Goal: Information Seeking & Learning: Learn about a topic

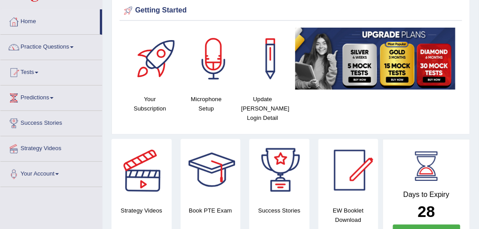
scroll to position [34, 0]
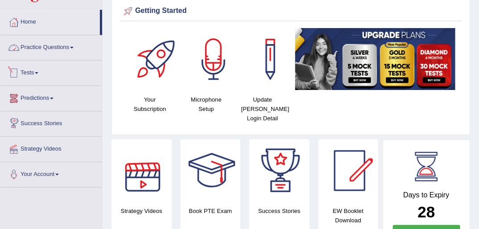
click at [49, 46] on link "Practice Questions" at bounding box center [51, 46] width 102 height 22
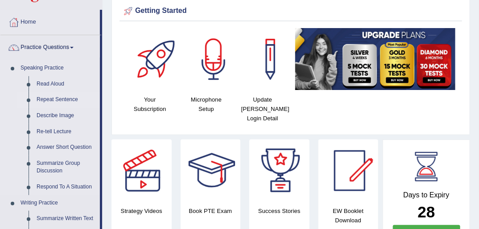
click at [53, 100] on link "Repeat Sentence" at bounding box center [66, 100] width 67 height 16
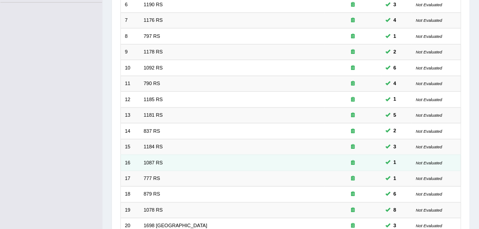
scroll to position [284, 0]
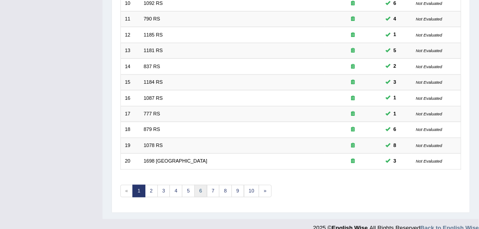
click at [202, 185] on link "6" at bounding box center [201, 191] width 13 height 12
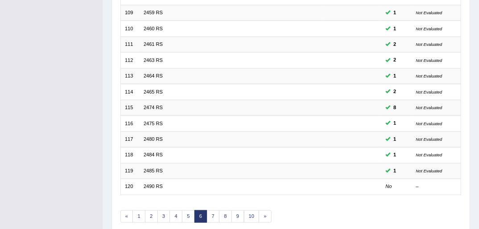
scroll to position [284, 0]
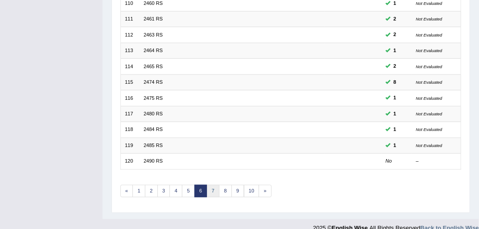
click at [211, 185] on link "7" at bounding box center [213, 191] width 13 height 12
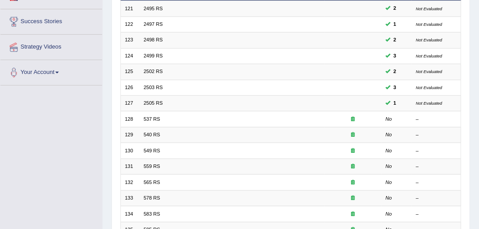
scroll to position [178, 0]
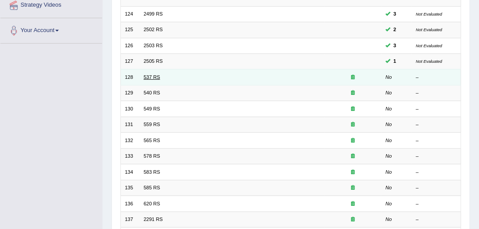
click at [152, 75] on link "537 RS" at bounding box center [152, 77] width 17 height 5
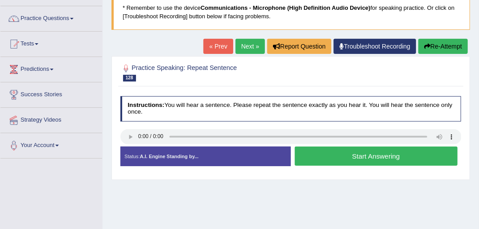
scroll to position [71, 0]
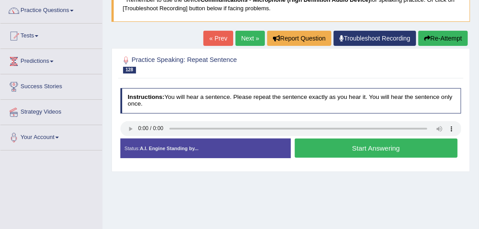
click at [367, 148] on button "Start Answering" at bounding box center [376, 148] width 163 height 19
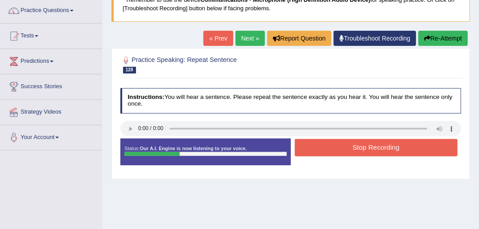
click at [372, 146] on button "Stop Recording" at bounding box center [376, 147] width 163 height 17
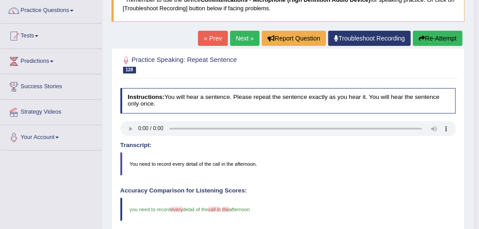
click at [431, 37] on button "Re-Attempt" at bounding box center [438, 38] width 50 height 15
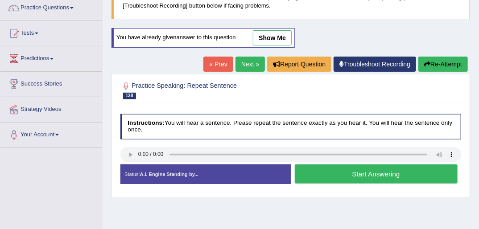
scroll to position [74, 0]
click at [366, 171] on button "Start Answering" at bounding box center [376, 174] width 163 height 19
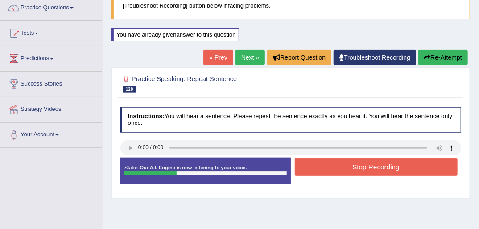
click at [366, 164] on button "Stop Recording" at bounding box center [376, 166] width 163 height 17
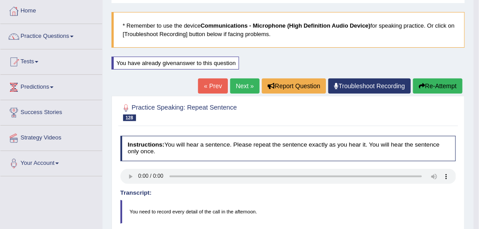
scroll to position [38, 0]
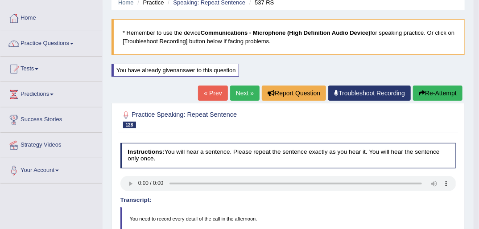
click at [243, 92] on link "Next »" at bounding box center [244, 93] width 29 height 15
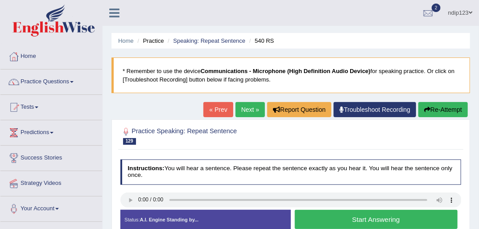
click at [367, 220] on button "Start Answering" at bounding box center [376, 219] width 163 height 19
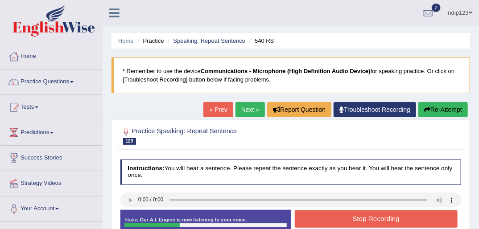
click at [368, 216] on button "Stop Recording" at bounding box center [376, 219] width 163 height 17
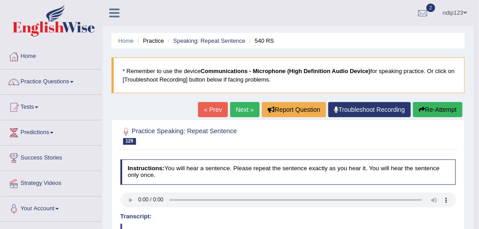
click at [242, 107] on link "Next »" at bounding box center [244, 109] width 29 height 15
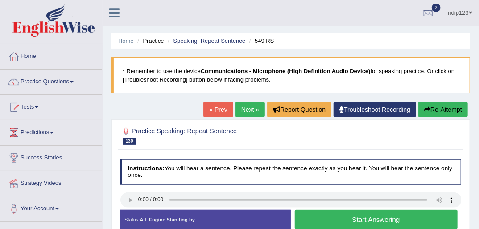
click at [342, 216] on button "Start Answering" at bounding box center [376, 219] width 163 height 19
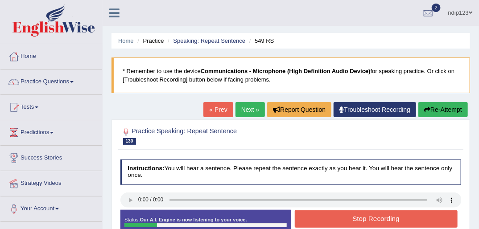
click at [340, 217] on button "Stop Recording" at bounding box center [376, 219] width 163 height 17
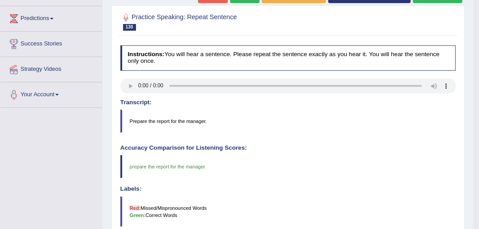
scroll to position [71, 0]
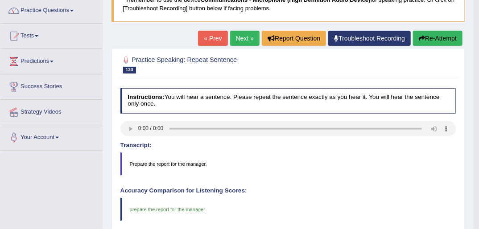
click at [243, 41] on link "Next »" at bounding box center [244, 38] width 29 height 15
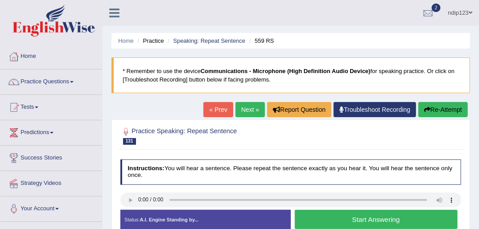
click at [369, 216] on button "Start Answering" at bounding box center [376, 219] width 163 height 19
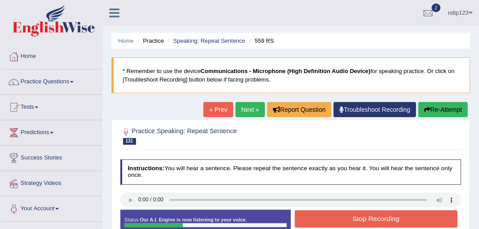
click at [368, 219] on button "Stop Recording" at bounding box center [376, 219] width 163 height 17
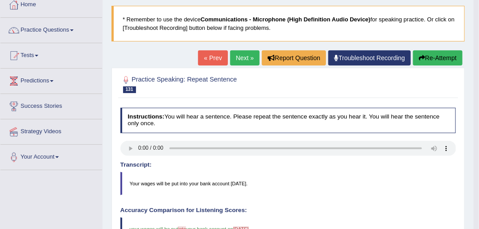
scroll to position [36, 0]
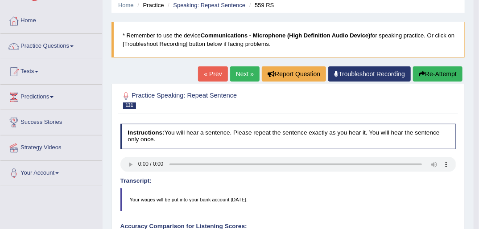
click at [424, 74] on icon "button" at bounding box center [422, 74] width 6 height 6
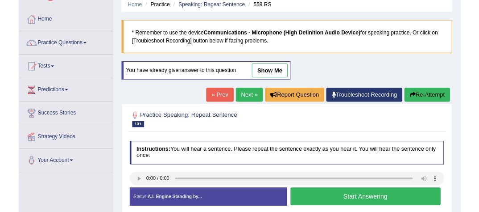
scroll to position [36, 0]
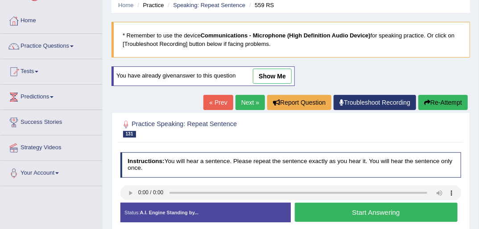
click at [353, 211] on button "Start Answering" at bounding box center [376, 212] width 163 height 19
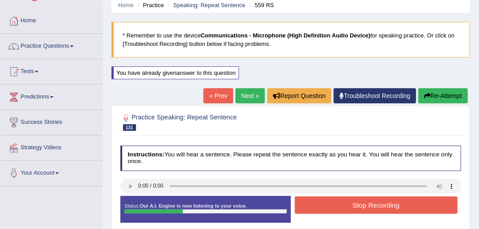
click at [357, 203] on button "Stop Recording" at bounding box center [376, 205] width 163 height 17
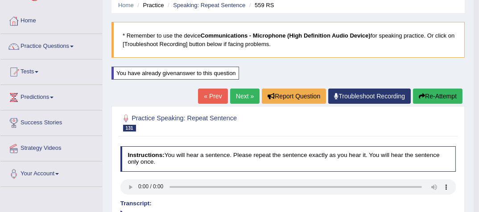
click at [59, 45] on link "Practice Questions" at bounding box center [51, 45] width 102 height 22
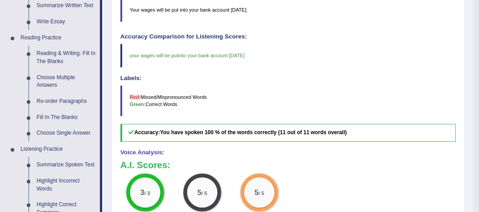
scroll to position [250, 0]
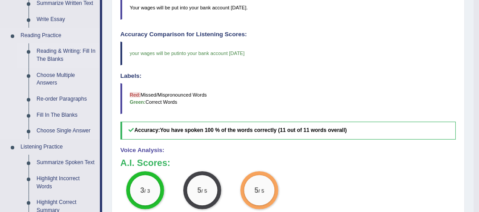
click at [60, 50] on link "Reading & Writing: Fill In The Blanks" at bounding box center [66, 55] width 67 height 24
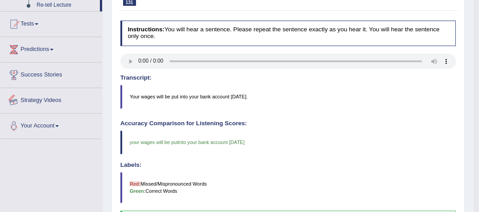
scroll to position [228, 0]
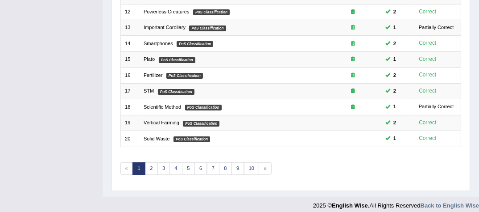
scroll to position [299, 0]
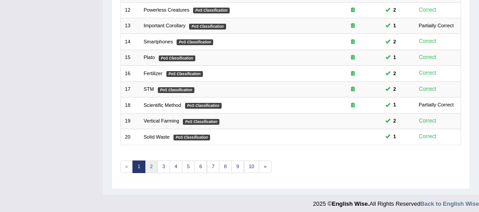
click at [151, 163] on link "2" at bounding box center [151, 166] width 13 height 12
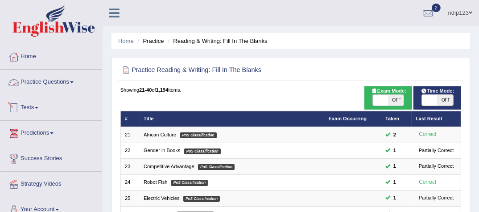
click at [48, 79] on link "Practice Questions" at bounding box center [51, 81] width 102 height 22
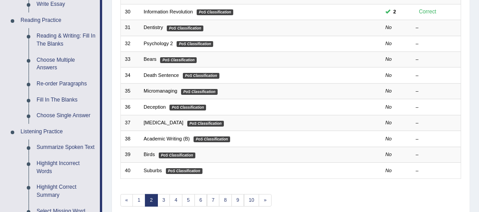
scroll to position [286, 0]
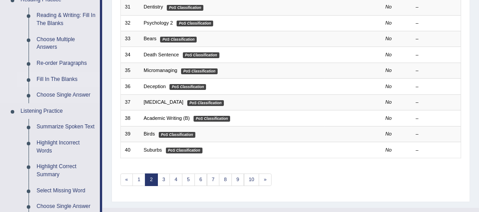
click at [54, 79] on link "Fill In The Blanks" at bounding box center [66, 79] width 67 height 16
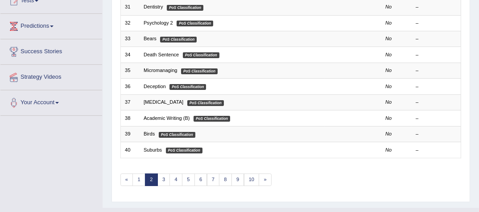
scroll to position [175, 0]
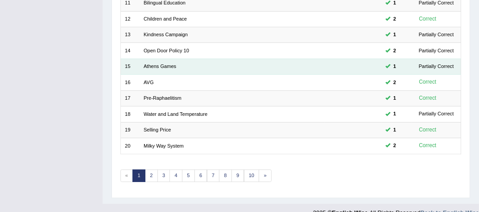
scroll to position [299, 0]
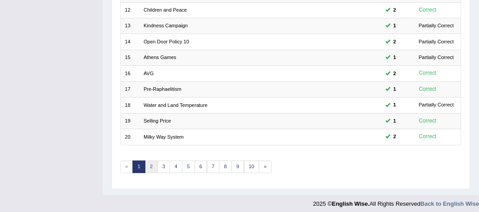
click at [150, 162] on link "2" at bounding box center [151, 166] width 13 height 12
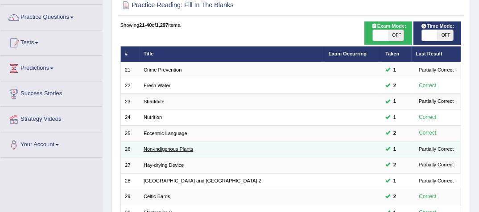
scroll to position [15, 0]
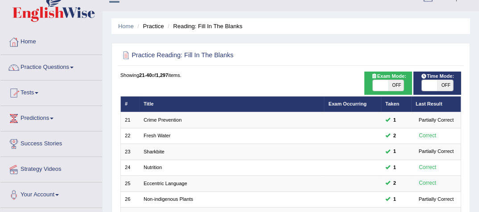
click at [70, 64] on link "Practice Questions" at bounding box center [51, 66] width 102 height 22
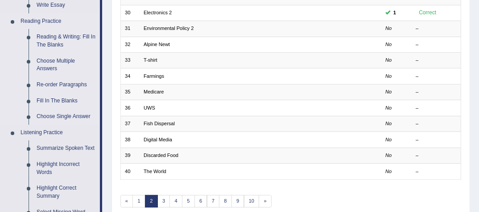
scroll to position [265, 0]
click at [55, 84] on link "Re-order Paragraphs" at bounding box center [66, 84] width 67 height 16
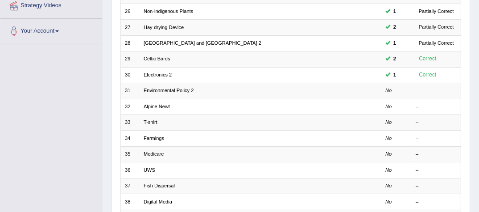
scroll to position [253, 0]
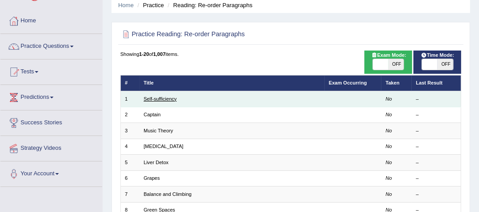
click at [166, 100] on link "Self-sufficiency" at bounding box center [160, 98] width 33 height 5
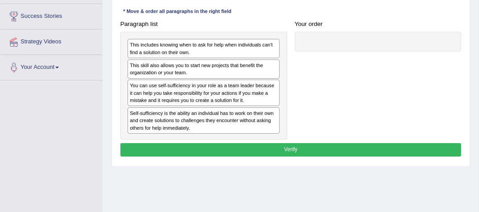
scroll to position [143, 0]
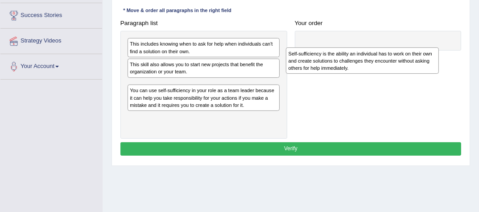
drag, startPoint x: 145, startPoint y: 113, endPoint x: 335, endPoint y: 61, distance: 196.3
click at [335, 61] on div "Self-sufficiency is the ability an individual has to work on their own and crea…" at bounding box center [362, 60] width 153 height 26
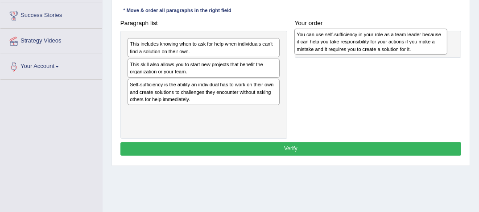
drag, startPoint x: 139, startPoint y: 117, endPoint x: 337, endPoint y: 43, distance: 211.9
click at [337, 43] on div "You can use self-sufficiency in your role as a team leader because it can help …" at bounding box center [370, 42] width 153 height 26
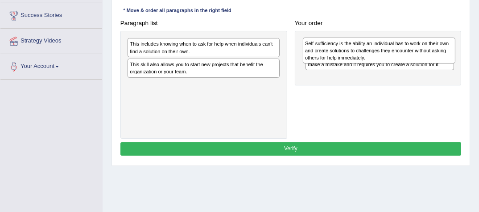
drag, startPoint x: 140, startPoint y: 87, endPoint x: 350, endPoint y: 50, distance: 213.3
click at [350, 50] on div "Self-sufficiency is the ability an individual has to work on their own and crea…" at bounding box center [379, 50] width 153 height 26
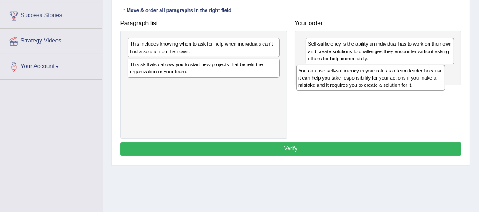
drag, startPoint x: 326, startPoint y: 75, endPoint x: 318, endPoint y: 82, distance: 10.5
click at [318, 82] on div "You can use self-sufficiency in your role as a team leader because it can help …" at bounding box center [370, 78] width 149 height 26
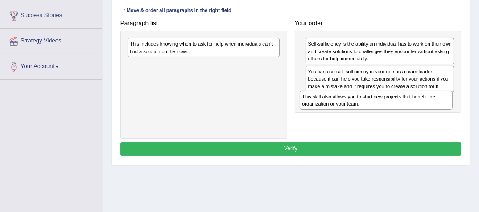
drag, startPoint x: 144, startPoint y: 67, endPoint x: 350, endPoint y: 114, distance: 211.3
click at [350, 114] on div "Paragraph list This includes knowing when to ask for help when individuals can'…" at bounding box center [290, 78] width 349 height 122
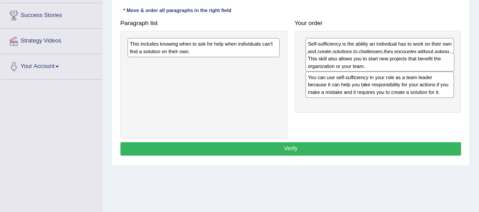
drag, startPoint x: 332, startPoint y: 103, endPoint x: 336, endPoint y: 71, distance: 32.4
click at [335, 70] on div "This skill also allows you to start new projects that benefit the organization …" at bounding box center [380, 62] width 149 height 19
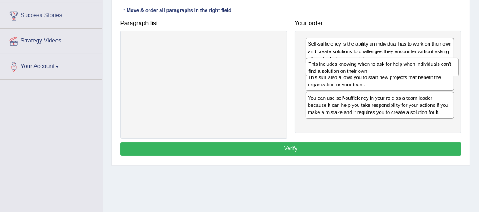
drag, startPoint x: 145, startPoint y: 47, endPoint x: 357, endPoint y: 74, distance: 214.1
click at [357, 74] on div "This includes knowing when to ask for help when individuals can't find a soluti…" at bounding box center [382, 67] width 153 height 19
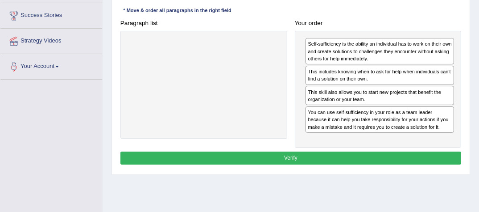
click at [291, 152] on button "Verify" at bounding box center [290, 157] width 341 height 13
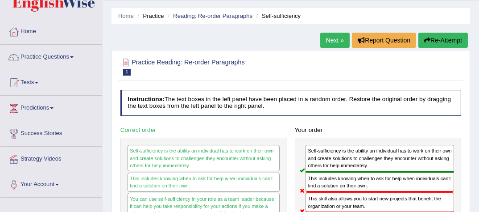
scroll to position [0, 0]
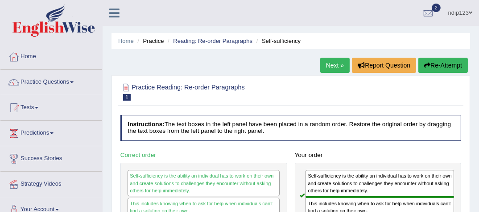
click at [328, 65] on link "Next »" at bounding box center [334, 65] width 29 height 15
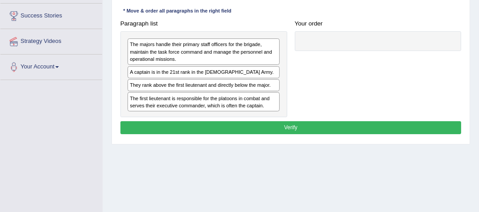
scroll to position [143, 0]
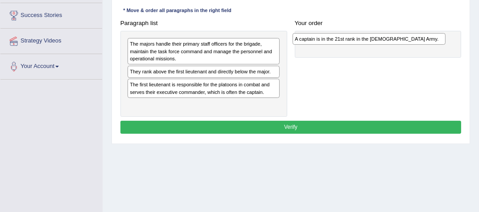
drag, startPoint x: 145, startPoint y: 71, endPoint x: 343, endPoint y: 41, distance: 200.4
click at [342, 41] on div "A captain is in the 21st rank in the US Army." at bounding box center [369, 39] width 153 height 12
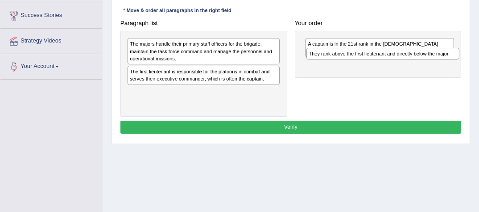
drag, startPoint x: 160, startPoint y: 70, endPoint x: 373, endPoint y: 58, distance: 213.2
click at [373, 58] on div "They rank above the first lieutenant and directly below the major." at bounding box center [383, 54] width 153 height 12
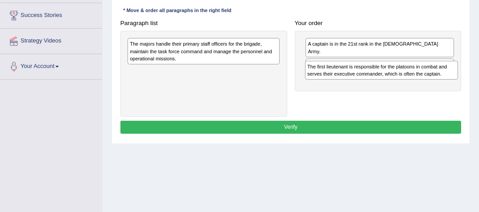
drag, startPoint x: 139, startPoint y: 75, endPoint x: 350, endPoint y: 78, distance: 211.1
click at [350, 78] on div "The first lieutenant is responsible for the platoons in combat and serves their…" at bounding box center [381, 70] width 153 height 19
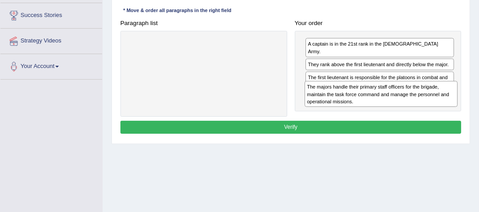
drag, startPoint x: 141, startPoint y: 47, endPoint x: 352, endPoint y: 101, distance: 217.5
click at [352, 101] on div "The majors handle their primary staff officers for the brigade, maintain the ta…" at bounding box center [381, 94] width 153 height 26
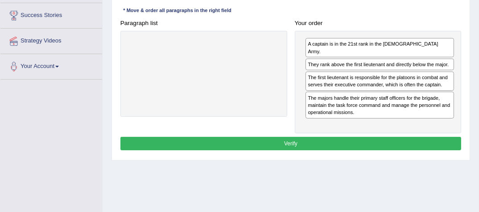
click at [291, 137] on button "Verify" at bounding box center [290, 143] width 341 height 13
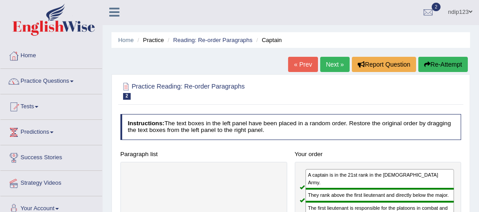
scroll to position [0, 0]
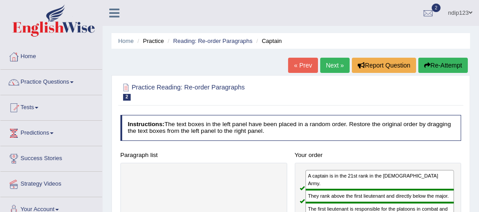
click at [335, 61] on link "Next »" at bounding box center [334, 65] width 29 height 15
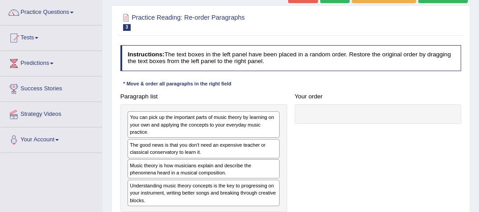
scroll to position [36, 0]
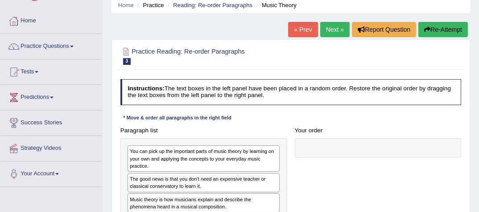
click at [304, 29] on link "« Prev" at bounding box center [302, 29] width 29 height 15
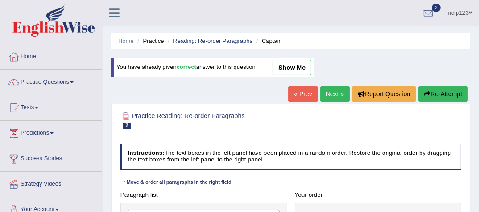
click at [293, 64] on link "show me" at bounding box center [292, 67] width 39 height 15
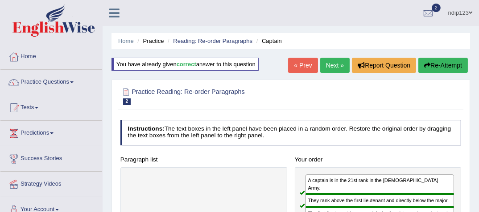
click at [331, 62] on link "Next »" at bounding box center [334, 65] width 29 height 15
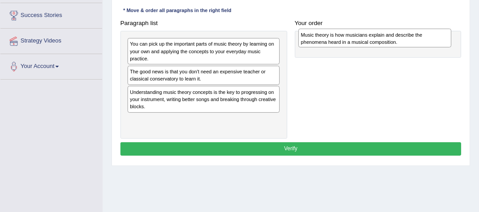
drag, startPoint x: 149, startPoint y: 91, endPoint x: 353, endPoint y: 37, distance: 210.5
click at [353, 37] on div "Music theory is how musicians explain and describe the phenomena heard in a mus…" at bounding box center [375, 38] width 153 height 19
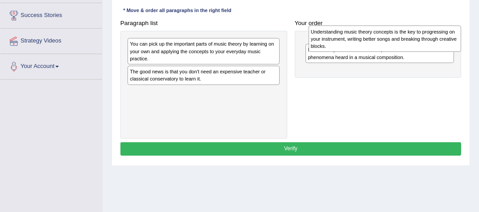
drag, startPoint x: 156, startPoint y: 94, endPoint x: 369, endPoint y: 35, distance: 221.2
click at [369, 36] on div "Understanding music theory concepts is the key to progressing on your instrumen…" at bounding box center [385, 38] width 153 height 26
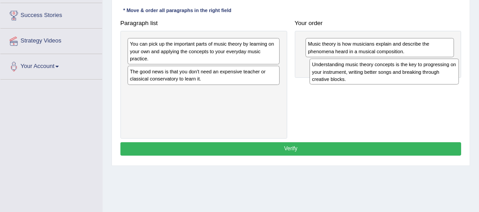
drag, startPoint x: 335, startPoint y: 44, endPoint x: 334, endPoint y: 68, distance: 23.7
click at [334, 68] on div "Understanding music theory concepts is the key to progressing on your instrumen…" at bounding box center [384, 71] width 149 height 26
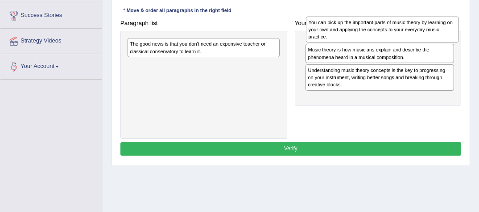
drag, startPoint x: 161, startPoint y: 46, endPoint x: 373, endPoint y: 25, distance: 213.0
click at [373, 25] on div "You can pick up the important parts of music theory by learning on your own and…" at bounding box center [382, 30] width 153 height 26
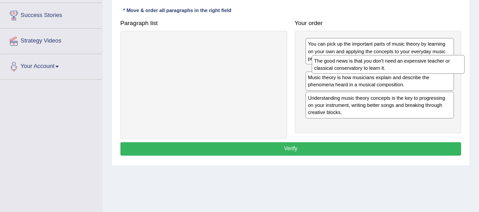
drag, startPoint x: 143, startPoint y: 50, endPoint x: 362, endPoint y: 74, distance: 220.4
click at [362, 74] on div "Paragraph list The good news is that you don't need an expensive teacher or cla…" at bounding box center [290, 78] width 349 height 122
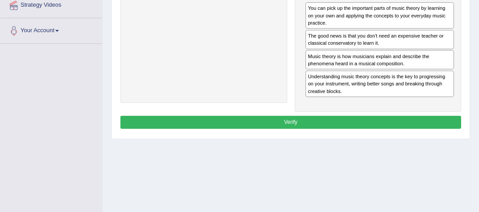
scroll to position [143, 0]
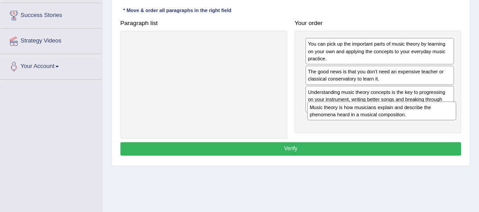
drag, startPoint x: 332, startPoint y: 94, endPoint x: 338, endPoint y: 127, distance: 34.0
click at [338, 127] on div "You can pick up the important parts of music theory by learning on your own and…" at bounding box center [378, 82] width 167 height 102
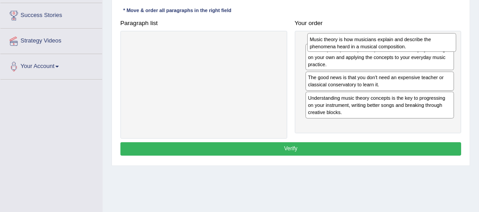
drag, startPoint x: 329, startPoint y: 124, endPoint x: 334, endPoint y: 48, distance: 76.0
click at [334, 48] on div "Music theory is how musicians explain and describe the phenomena heard in a mus…" at bounding box center [381, 42] width 149 height 19
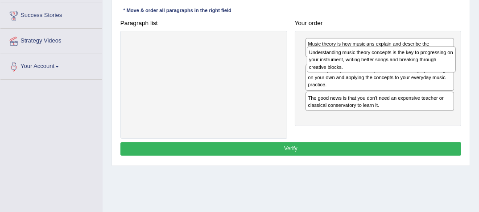
drag, startPoint x: 328, startPoint y: 117, endPoint x: 333, endPoint y: 64, distance: 53.3
click at [333, 64] on div "Understanding music theory concepts is the key to progressing on your instrumen…" at bounding box center [381, 59] width 149 height 26
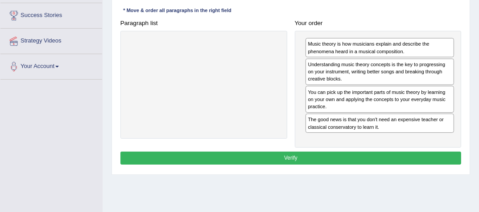
click at [290, 155] on button "Verify" at bounding box center [290, 157] width 341 height 13
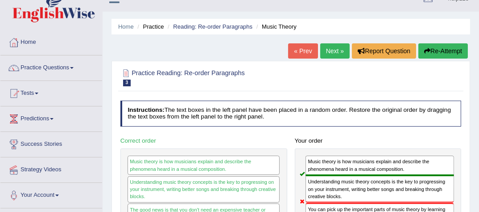
scroll to position [0, 0]
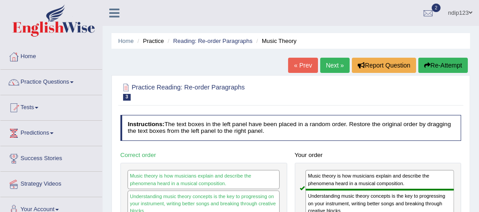
click at [331, 64] on link "Next »" at bounding box center [334, 65] width 29 height 15
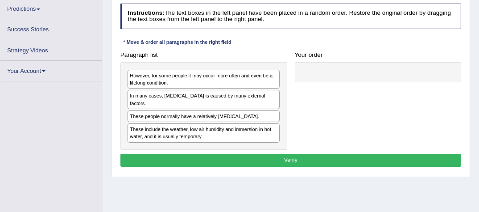
scroll to position [124, 0]
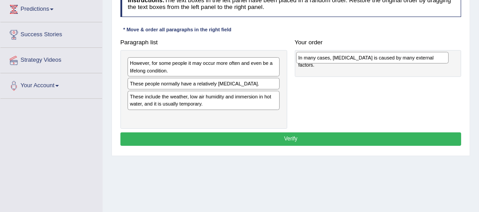
drag, startPoint x: 158, startPoint y: 82, endPoint x: 360, endPoint y: 59, distance: 203.5
click at [360, 59] on div "In many cases, dry skin is caused by many external factors." at bounding box center [372, 58] width 153 height 12
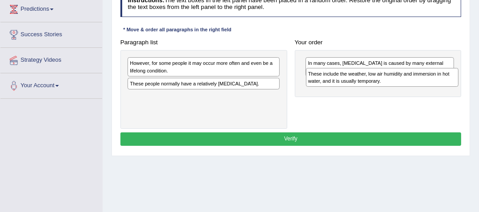
drag, startPoint x: 155, startPoint y: 95, endPoint x: 368, endPoint y: 79, distance: 213.0
click at [368, 79] on div "These include the weather, low air humidity and immersion in hot water, and it …" at bounding box center [382, 77] width 153 height 19
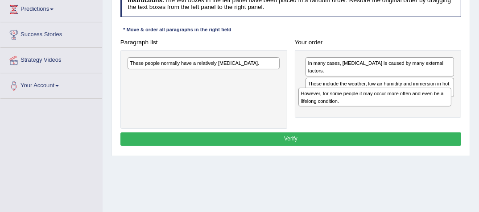
drag, startPoint x: 144, startPoint y: 66, endPoint x: 350, endPoint y: 107, distance: 209.8
click at [349, 105] on div "However, for some people it may occur more often and even be a lifelong conditi…" at bounding box center [375, 96] width 153 height 19
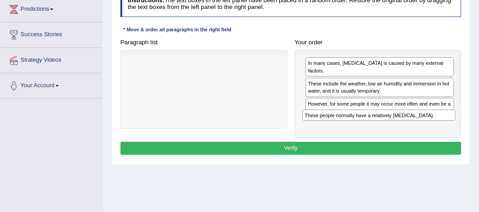
drag, startPoint x: 161, startPoint y: 62, endPoint x: 370, endPoint y: 128, distance: 219.2
click at [370, 128] on div "Instructions: The text boxes in the left panel have been placed in a random ord…" at bounding box center [290, 74] width 345 height 173
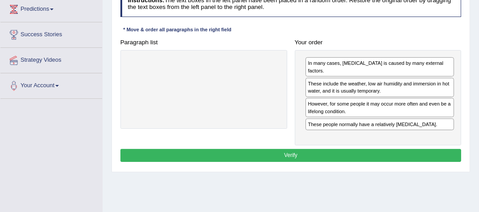
click at [290, 149] on button "Verify" at bounding box center [290, 155] width 341 height 13
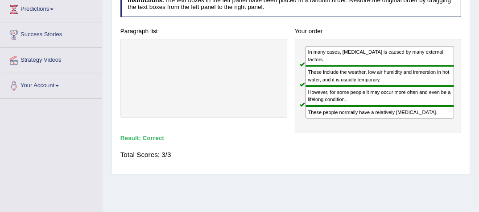
scroll to position [52, 0]
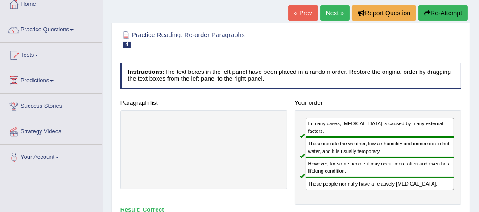
click at [330, 10] on link "Next »" at bounding box center [334, 12] width 29 height 15
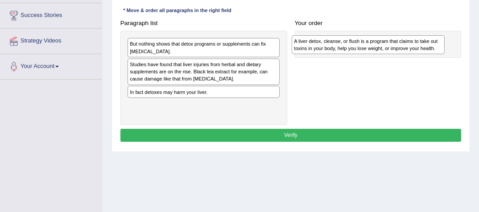
drag, startPoint x: 153, startPoint y: 66, endPoint x: 350, endPoint y: 44, distance: 198.4
click at [349, 45] on div "A liver detox, cleanse, or flush is a program that claims to take out toxins in…" at bounding box center [368, 44] width 153 height 19
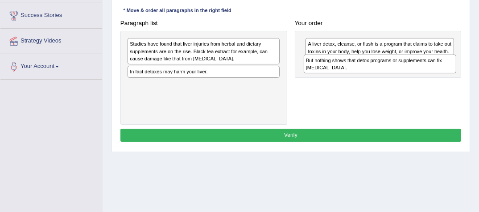
drag, startPoint x: 146, startPoint y: 44, endPoint x: 358, endPoint y: 67, distance: 213.3
click at [355, 66] on div "But nothing shows that detox programs or supplements can fix liver damage." at bounding box center [380, 63] width 153 height 19
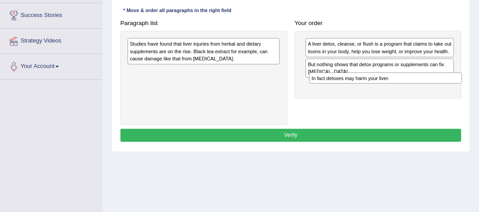
drag, startPoint x: 153, startPoint y: 72, endPoint x: 369, endPoint y: 89, distance: 216.6
click at [369, 89] on div "Paragraph list Studies have found that liver injuries from herbal and dietary s…" at bounding box center [290, 71] width 349 height 108
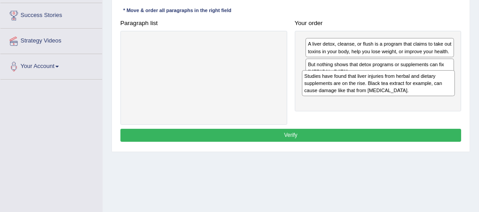
drag, startPoint x: 139, startPoint y: 48, endPoint x: 347, endPoint y: 90, distance: 211.6
click at [347, 90] on div "Studies have found that liver injuries from herbal and dietary supplements are …" at bounding box center [378, 83] width 153 height 26
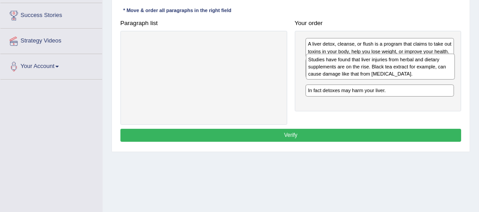
drag, startPoint x: 331, startPoint y: 107, endPoint x: 334, endPoint y: 77, distance: 30.5
click at [334, 77] on div "Studies have found that liver injuries from herbal and dietary supplements are …" at bounding box center [380, 67] width 149 height 26
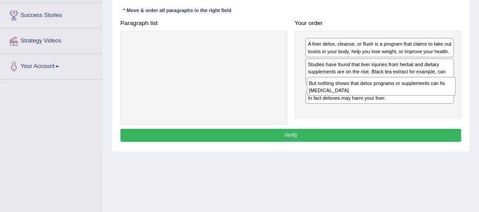
drag, startPoint x: 332, startPoint y: 62, endPoint x: 336, endPoint y: 91, distance: 29.3
click at [336, 91] on div "But nothing shows that detox programs or supplements can fix liver damage." at bounding box center [381, 86] width 149 height 19
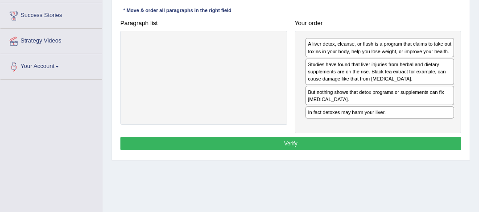
click at [287, 140] on button "Verify" at bounding box center [290, 143] width 341 height 13
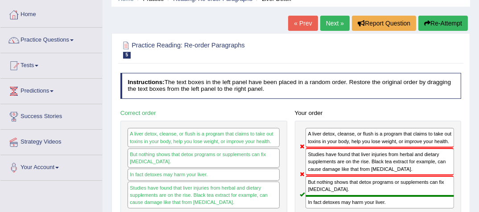
scroll to position [36, 0]
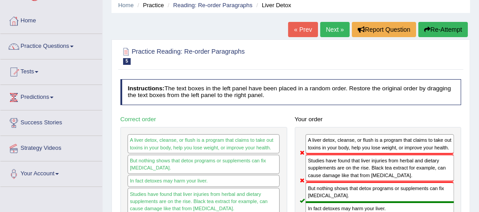
click at [330, 29] on link "Next »" at bounding box center [334, 29] width 29 height 15
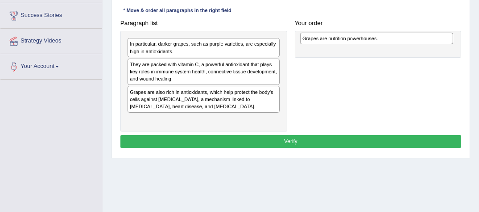
drag, startPoint x: 144, startPoint y: 43, endPoint x: 346, endPoint y: 39, distance: 202.6
click at [347, 39] on div "Grapes are nutrition powerhouses." at bounding box center [376, 39] width 153 height 12
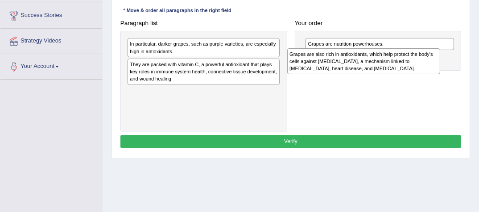
drag, startPoint x: 172, startPoint y: 98, endPoint x: 371, endPoint y: 66, distance: 202.1
click at [370, 66] on div "Grapes are also rich in antioxidants, which help protect the body's cells again…" at bounding box center [363, 61] width 153 height 26
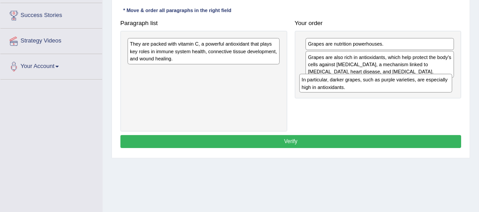
drag, startPoint x: 147, startPoint y: 47, endPoint x: 351, endPoint y: 93, distance: 209.5
click at [351, 93] on div "Paragraph list In particular, darker grapes, such as purple varieties, are espe…" at bounding box center [290, 74] width 349 height 115
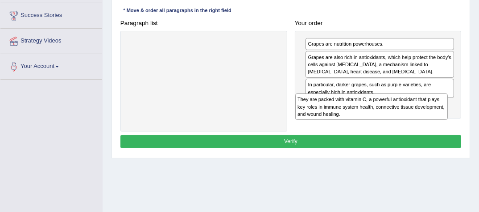
drag, startPoint x: 139, startPoint y: 48, endPoint x: 340, endPoint y: 116, distance: 211.5
click at [340, 116] on div "They are packed with vitamin C, a powerful antioxidant that plays key roles in …" at bounding box center [371, 106] width 153 height 26
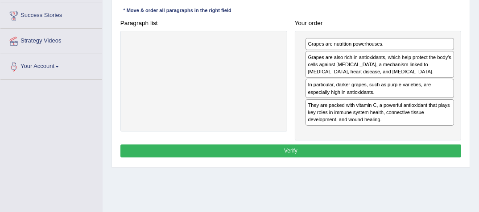
click at [291, 147] on button "Verify" at bounding box center [290, 150] width 341 height 13
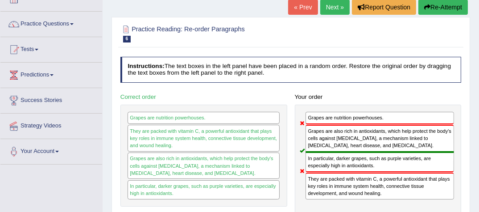
scroll to position [36, 0]
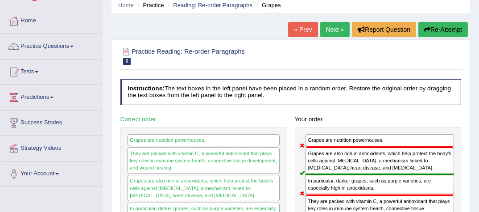
click at [330, 30] on link "Next »" at bounding box center [334, 29] width 29 height 15
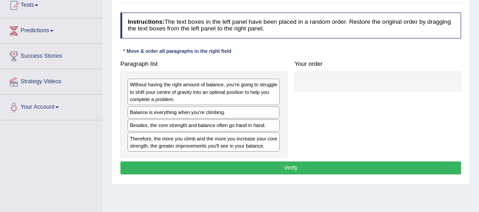
scroll to position [107, 0]
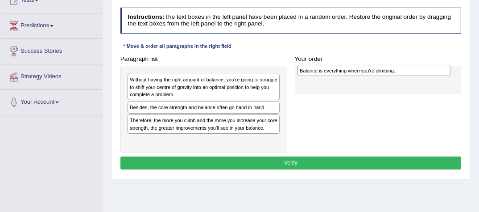
drag, startPoint x: 158, startPoint y: 107, endPoint x: 361, endPoint y: 73, distance: 205.0
click at [361, 73] on div "Balance is everything when you're climbing." at bounding box center [374, 71] width 153 height 12
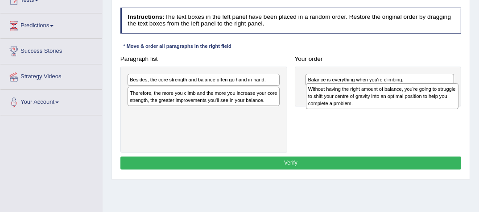
drag, startPoint x: 151, startPoint y: 88, endPoint x: 358, endPoint y: 100, distance: 207.0
click at [358, 100] on div "Without having the right amount of balance, you're going to struggle to shift y…" at bounding box center [382, 96] width 153 height 26
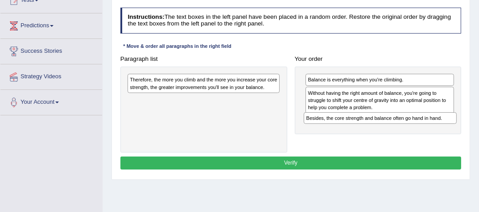
drag, startPoint x: 150, startPoint y: 79, endPoint x: 359, endPoint y: 125, distance: 214.2
click at [360, 126] on div "Paragraph list Besides, the core strength and balance often go hand in hand. Th…" at bounding box center [290, 102] width 349 height 100
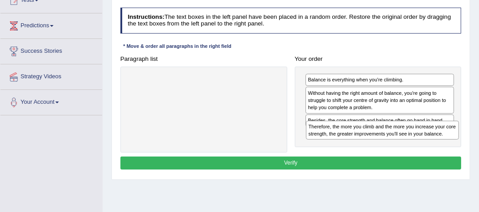
drag, startPoint x: 153, startPoint y: 84, endPoint x: 366, endPoint y: 143, distance: 220.4
click at [366, 143] on div "Paragraph list Therefore, the more you climb and the more you increase your cor…" at bounding box center [290, 102] width 349 height 100
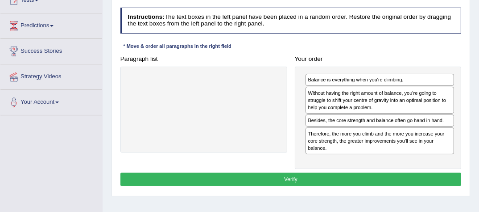
click at [282, 172] on button "Verify" at bounding box center [290, 178] width 341 height 13
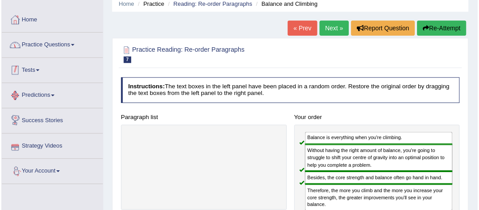
scroll to position [36, 0]
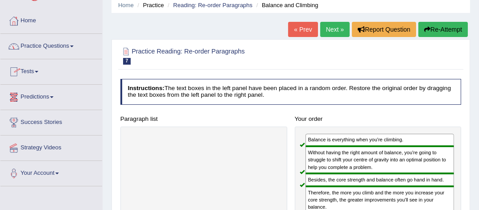
click at [37, 46] on link "Practice Questions" at bounding box center [51, 45] width 102 height 22
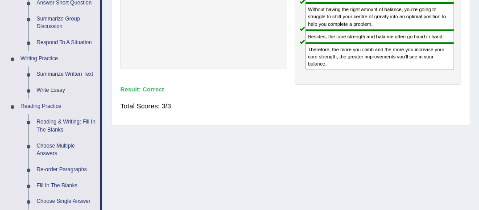
scroll to position [214, 0]
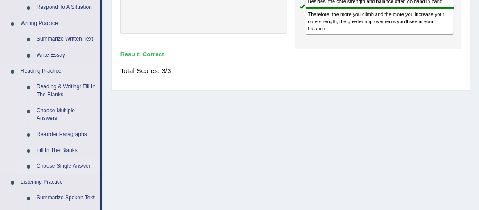
click at [59, 164] on link "Choose Single Answer" at bounding box center [66, 166] width 67 height 16
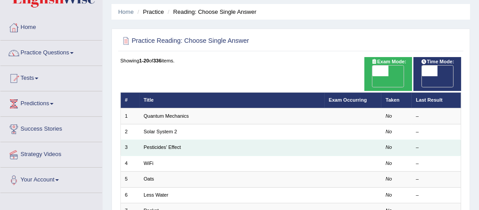
scroll to position [36, 0]
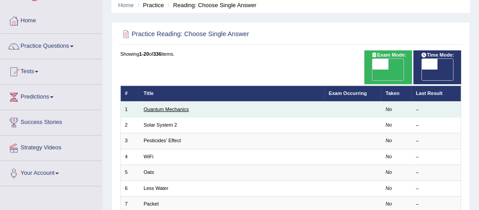
click at [173, 108] on link "Quantum Mechanics" at bounding box center [166, 109] width 45 height 5
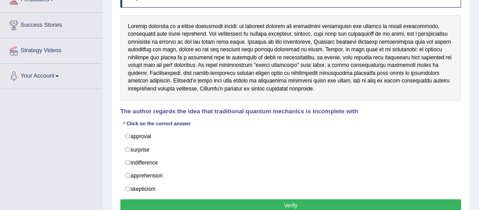
scroll to position [143, 0]
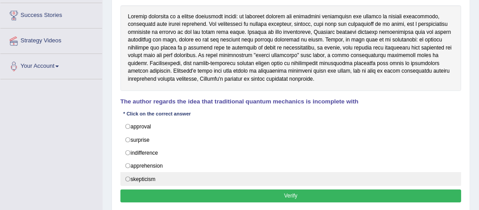
click at [127, 175] on label "skepticism" at bounding box center [290, 178] width 341 height 13
radio input "true"
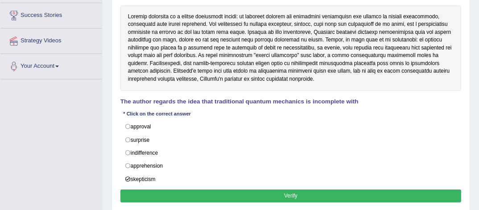
click at [305, 192] on button "Verify" at bounding box center [290, 196] width 341 height 13
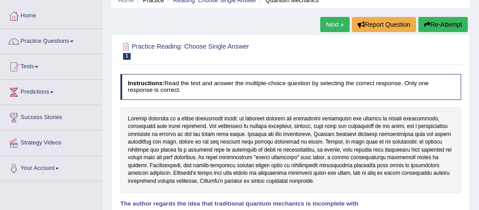
scroll to position [0, 0]
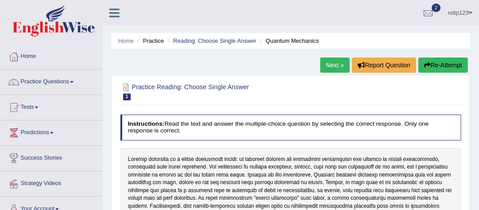
click at [336, 63] on link "Next »" at bounding box center [334, 65] width 29 height 15
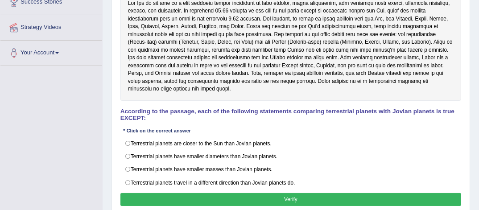
scroll to position [166, 0]
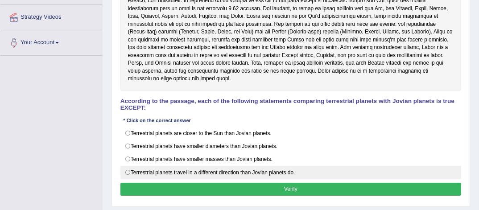
click at [128, 166] on label "Terrestrial planets travel in a different direction than Jovian planets do." at bounding box center [290, 172] width 341 height 13
radio input "true"
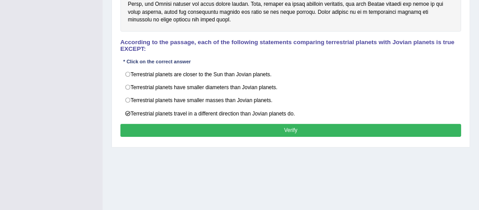
scroll to position [238, 0]
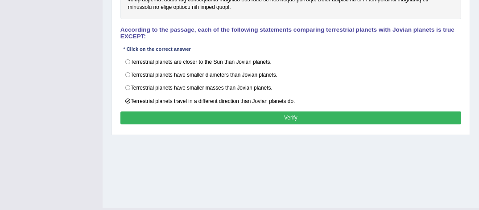
click at [298, 112] on button "Verify" at bounding box center [290, 118] width 341 height 13
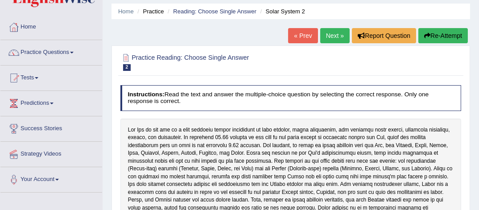
scroll to position [24, 0]
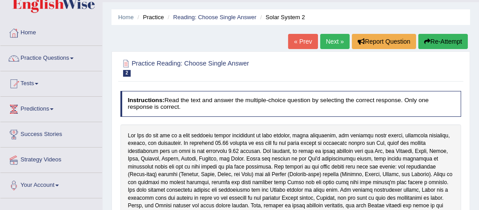
click at [337, 40] on link "Next »" at bounding box center [334, 41] width 29 height 15
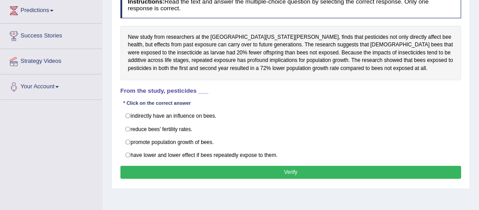
scroll to position [100, 0]
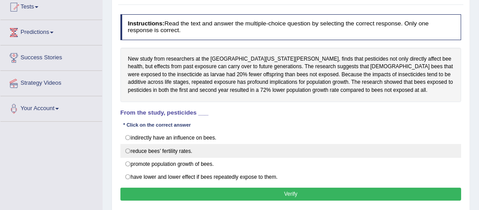
click at [128, 149] on label "reduce bees’ fertility rates." at bounding box center [290, 150] width 341 height 13
radio input "true"
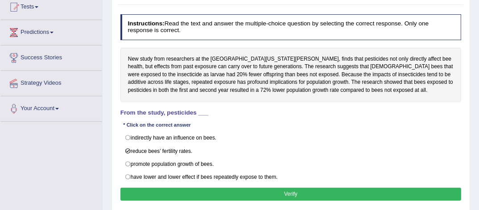
click at [280, 189] on button "Verify" at bounding box center [290, 194] width 341 height 13
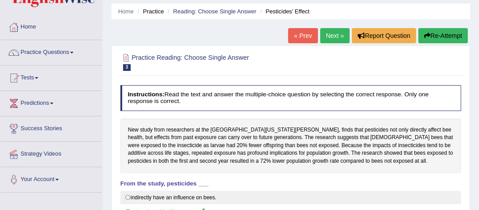
scroll to position [29, 0]
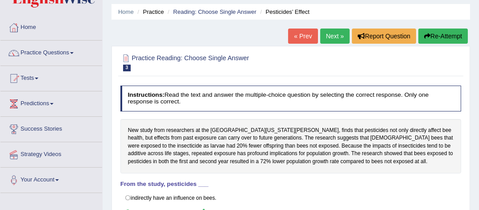
click at [59, 50] on link "Practice Questions" at bounding box center [51, 52] width 102 height 22
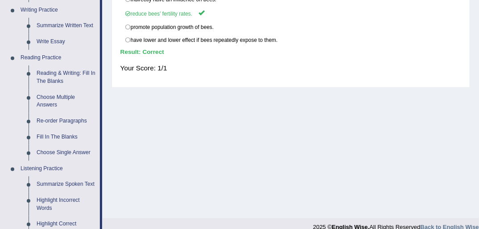
scroll to position [250, 0]
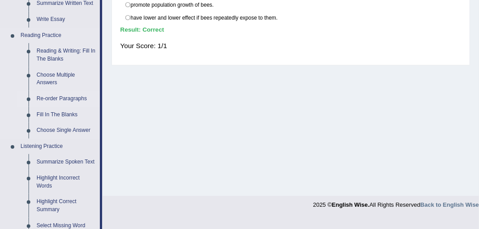
click at [55, 98] on link "Re-order Paragraphs" at bounding box center [66, 99] width 67 height 16
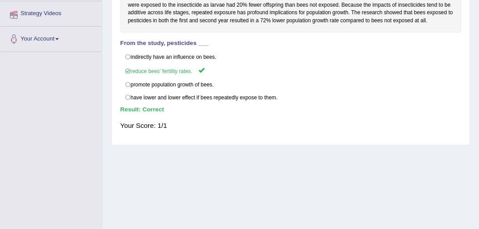
scroll to position [162, 0]
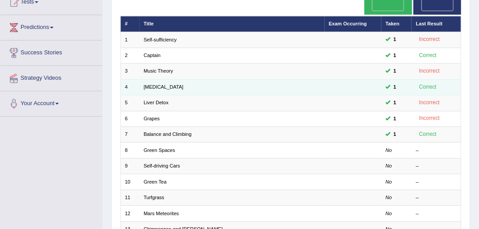
scroll to position [107, 0]
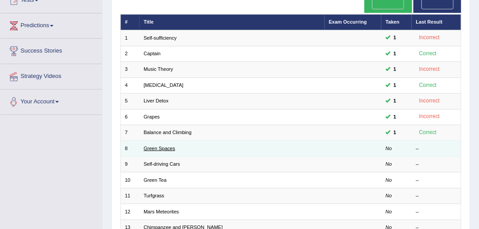
click at [165, 146] on link "Green Spaces" at bounding box center [160, 148] width 32 height 5
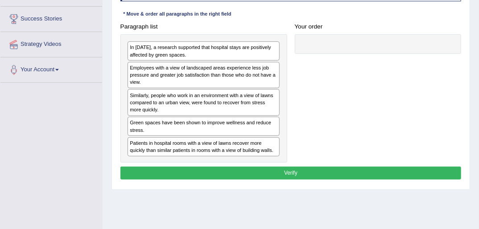
scroll to position [143, 0]
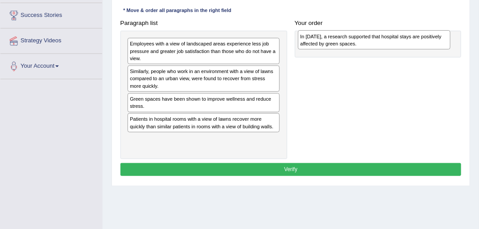
drag, startPoint x: 165, startPoint y: 49, endPoint x: 368, endPoint y: 43, distance: 202.7
click at [368, 43] on div "In [DATE], a research supported that hospital stays are positively affected by …" at bounding box center [374, 39] width 153 height 19
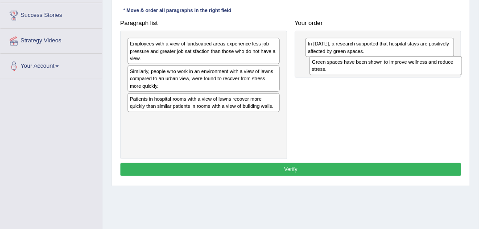
drag, startPoint x: 157, startPoint y: 103, endPoint x: 373, endPoint y: 73, distance: 218.4
click at [373, 73] on div "Green spaces have been shown to improve wellness and reduce stress." at bounding box center [386, 65] width 153 height 19
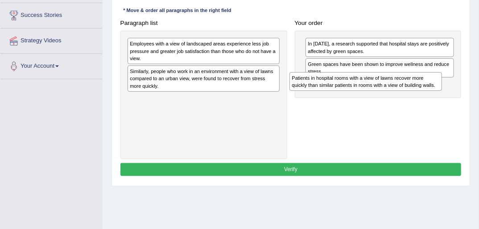
drag, startPoint x: 157, startPoint y: 102, endPoint x: 352, endPoint y: 91, distance: 194.8
click at [352, 91] on div "Paragraph list Employees with a view of landscaped areas experience less job pr…" at bounding box center [290, 88] width 349 height 143
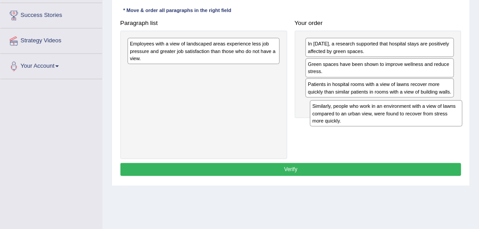
drag, startPoint x: 178, startPoint y: 79, endPoint x: 395, endPoint y: 129, distance: 223.3
click at [395, 129] on div "Paragraph list Employees with a view of landscaped areas experience less job pr…" at bounding box center [290, 88] width 349 height 143
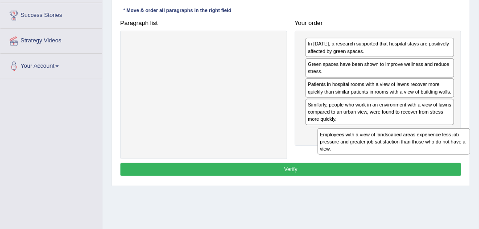
drag, startPoint x: 175, startPoint y: 52, endPoint x: 398, endPoint y: 161, distance: 248.7
click at [398, 161] on div "Instructions: The text boxes in the left panel have been placed in a random ord…" at bounding box center [290, 75] width 345 height 214
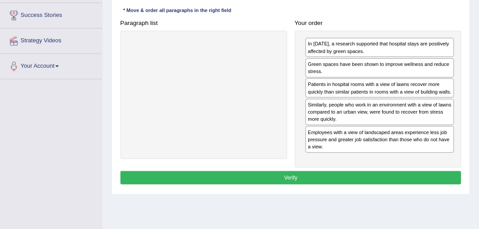
click at [298, 184] on button "Verify" at bounding box center [290, 177] width 341 height 13
